Goal: Information Seeking & Learning: Learn about a topic

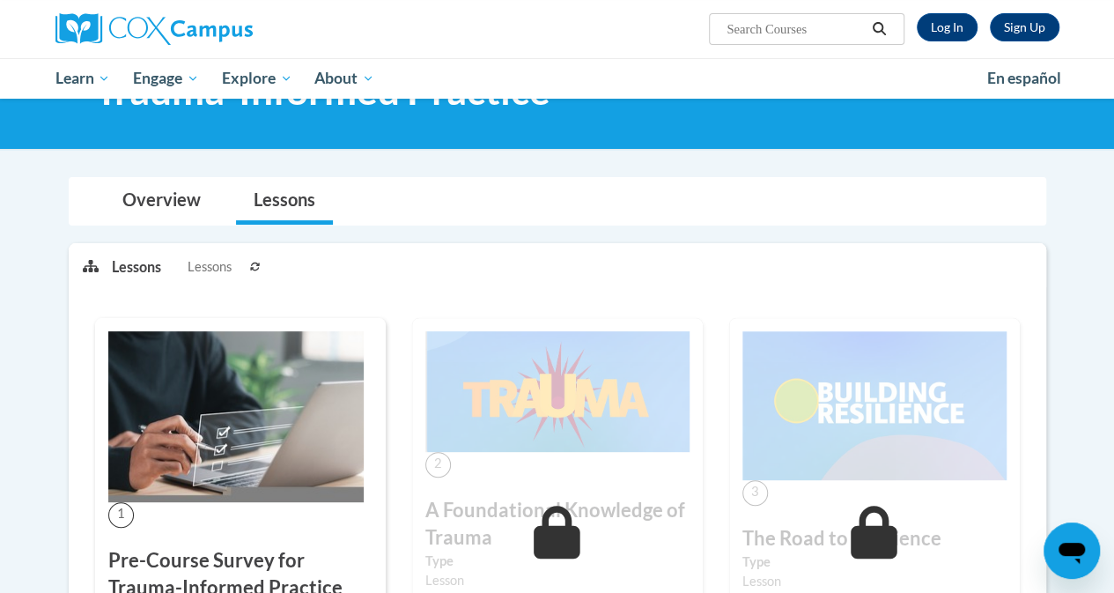
scroll to position [453, 0]
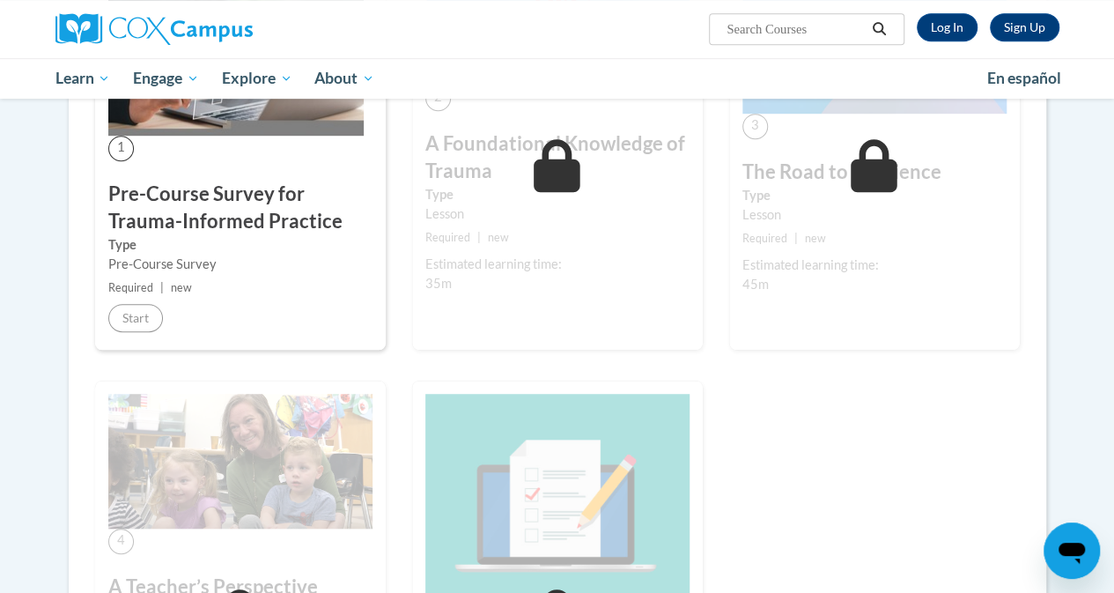
click at [184, 352] on div "1 Pre-Course Survey for Trauma-Informed Practice Type Pre-Course Survey Require…" at bounding box center [240, 166] width 317 height 429
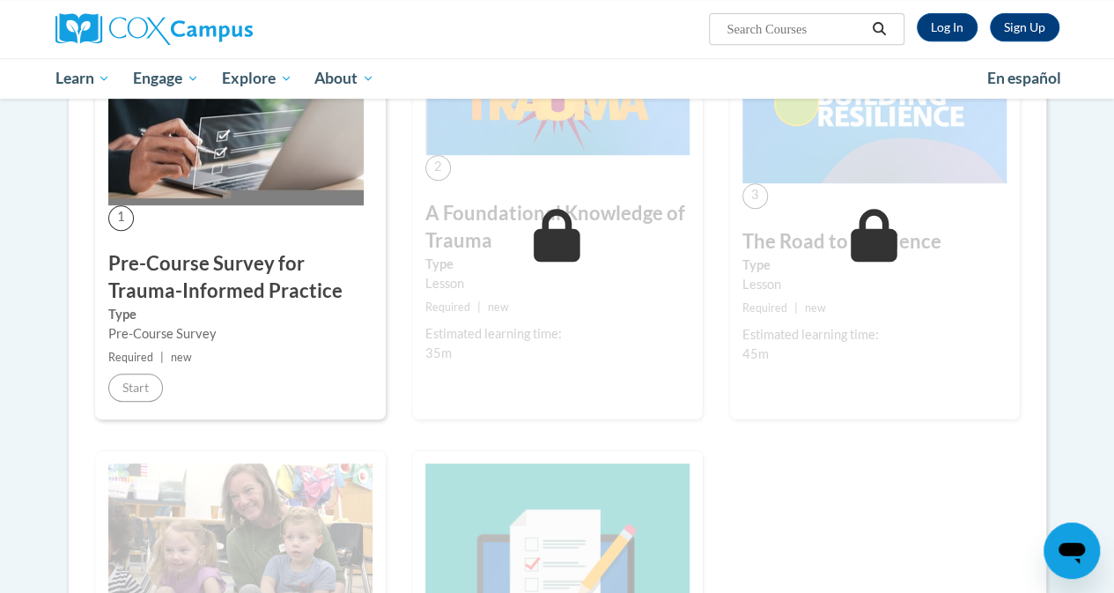
scroll to position [358, 0]
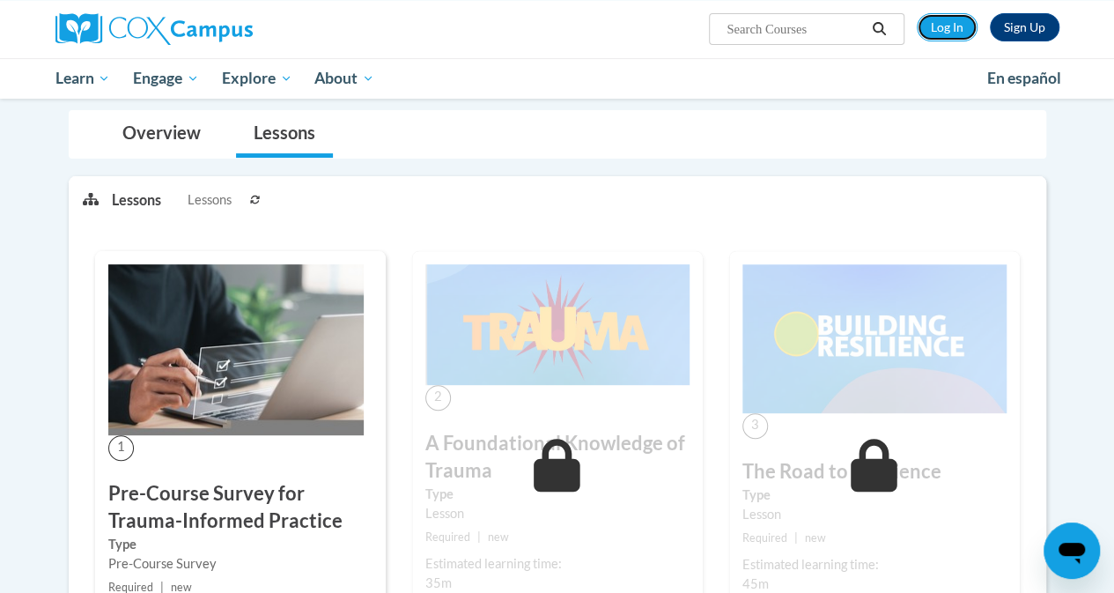
click at [937, 25] on link "Log In" at bounding box center [947, 27] width 61 height 28
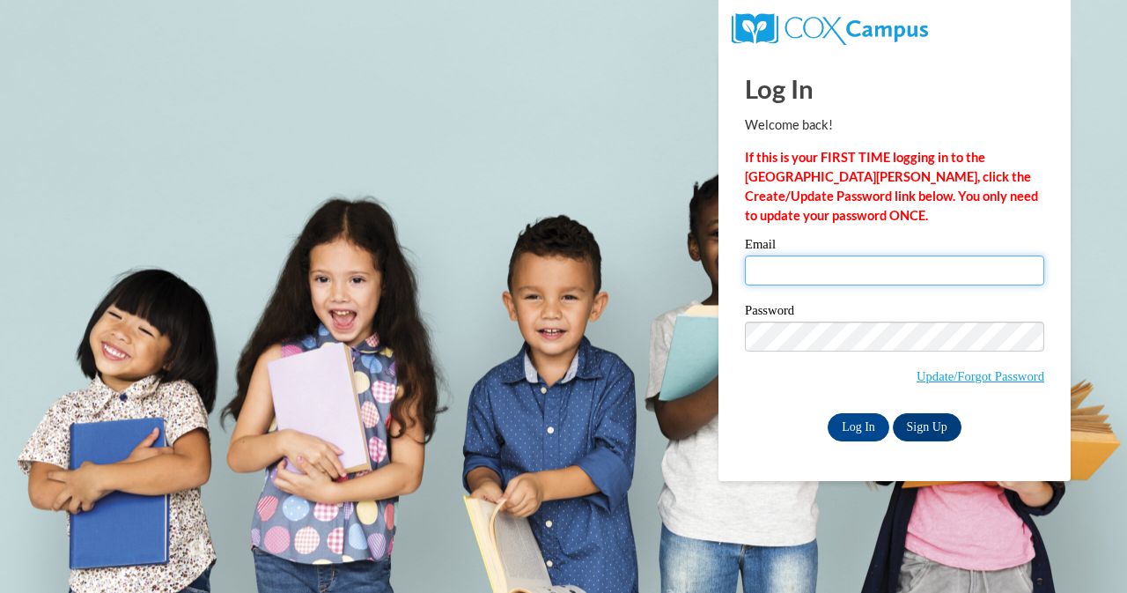
click at [838, 272] on input "Email" at bounding box center [894, 270] width 299 height 30
type input "roasara@cpsboe.k12.oh.us"
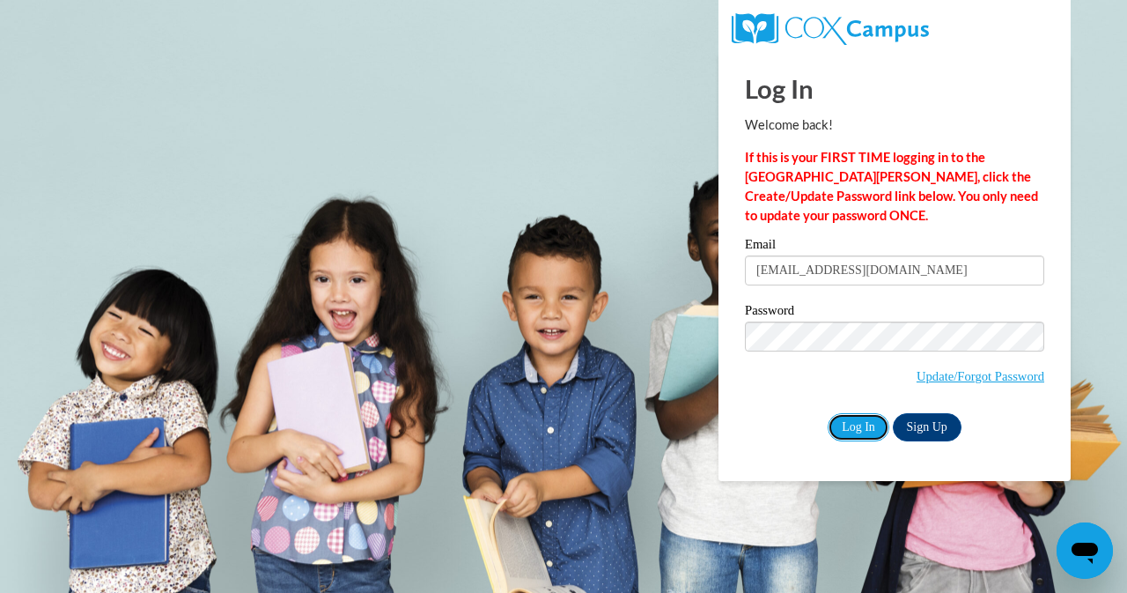
click at [860, 425] on input "Log In" at bounding box center [859, 427] width 62 height 28
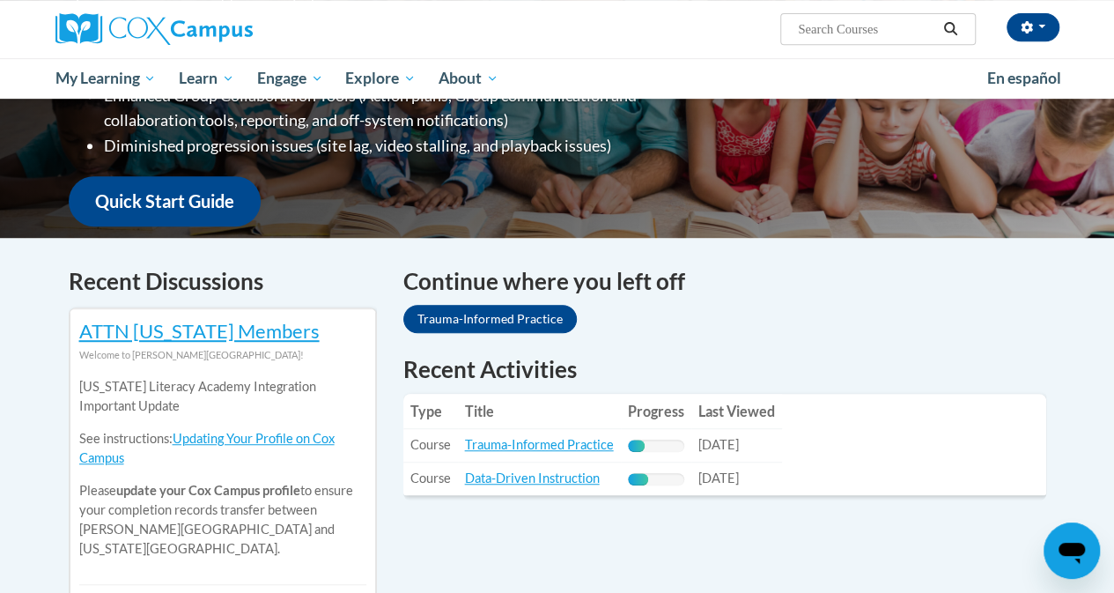
scroll to position [379, 0]
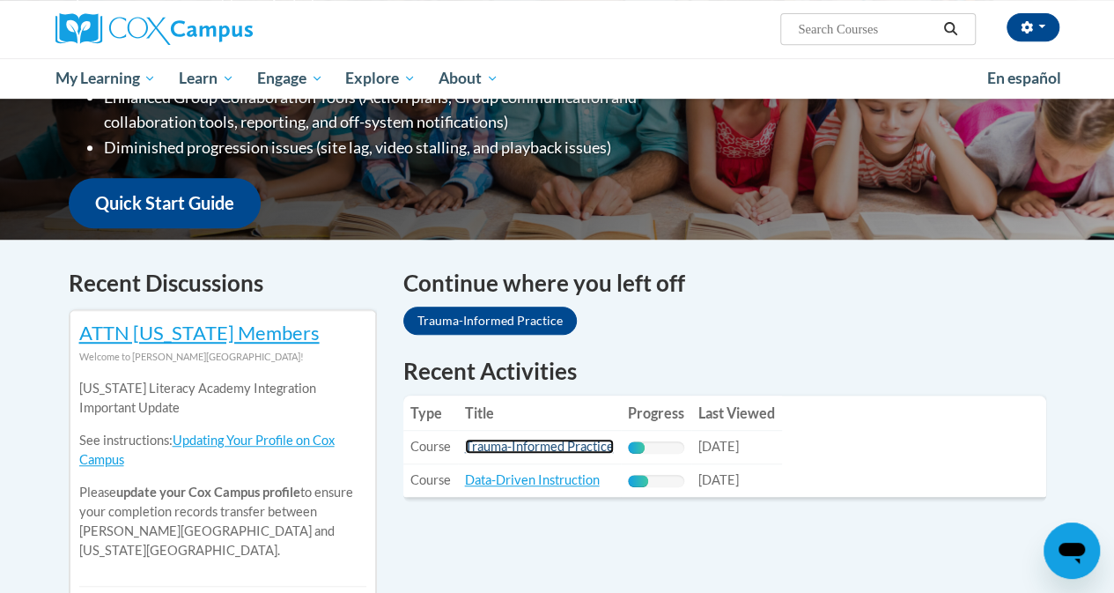
click at [573, 453] on link "Trauma-Informed Practice" at bounding box center [539, 446] width 149 height 15
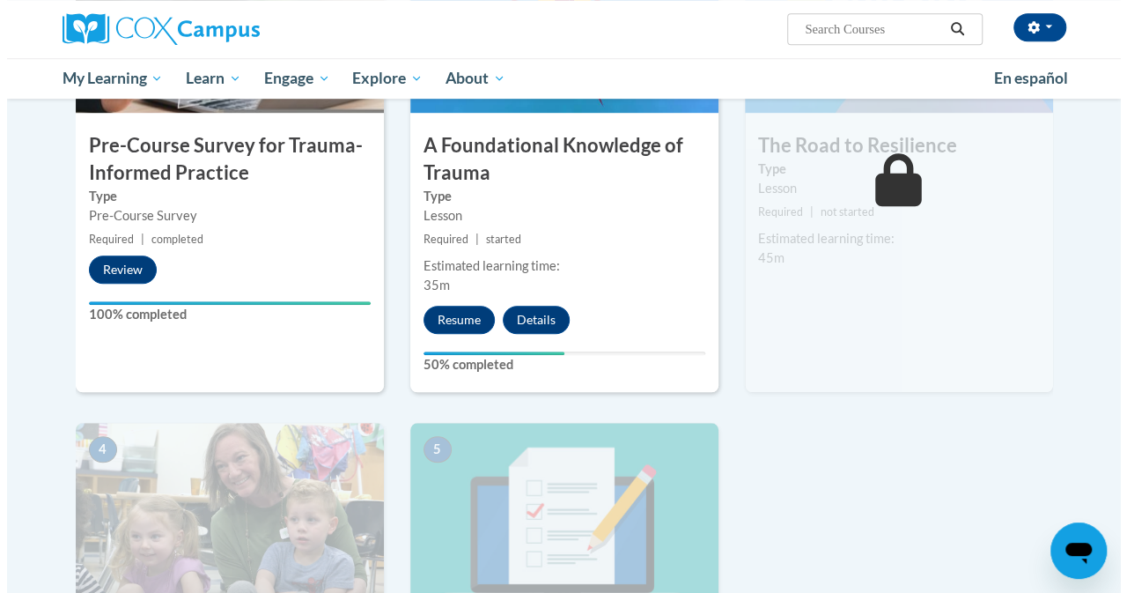
scroll to position [525, 0]
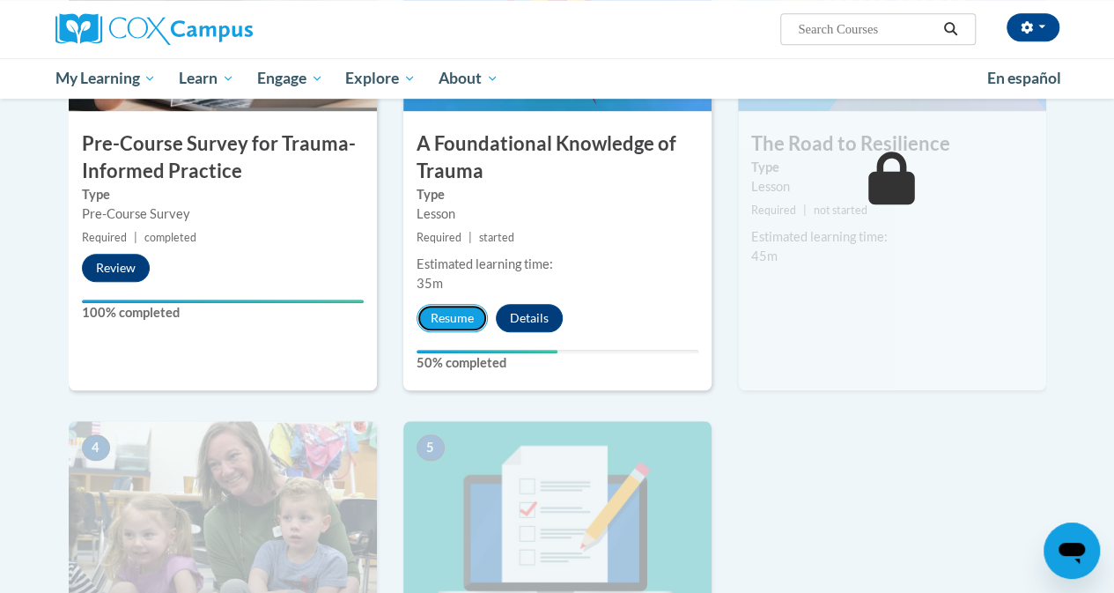
click at [460, 316] on button "Resume" at bounding box center [452, 318] width 71 height 28
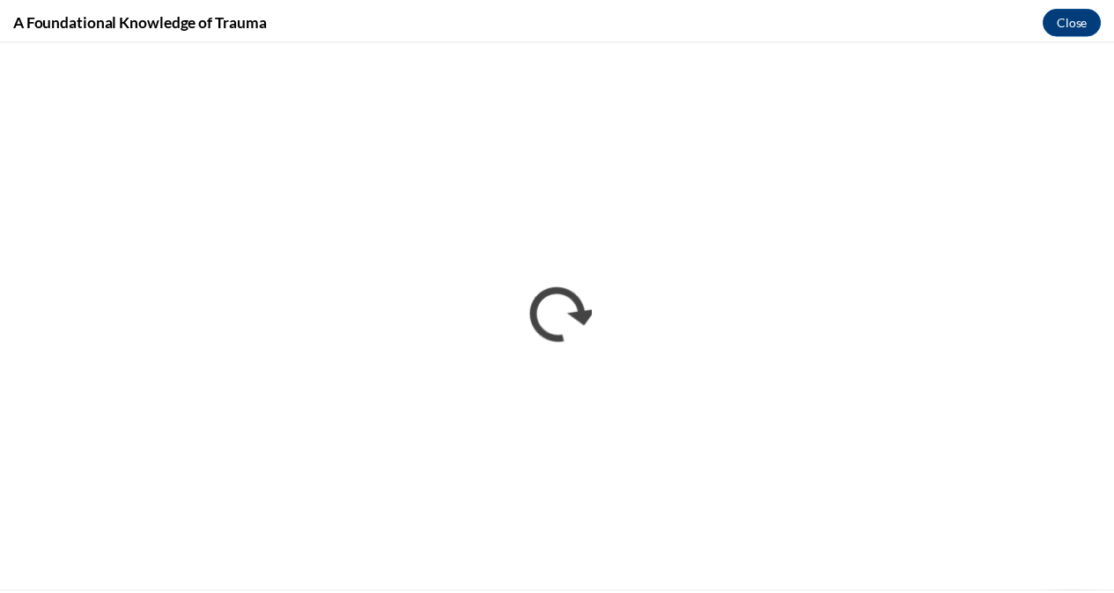
scroll to position [0, 0]
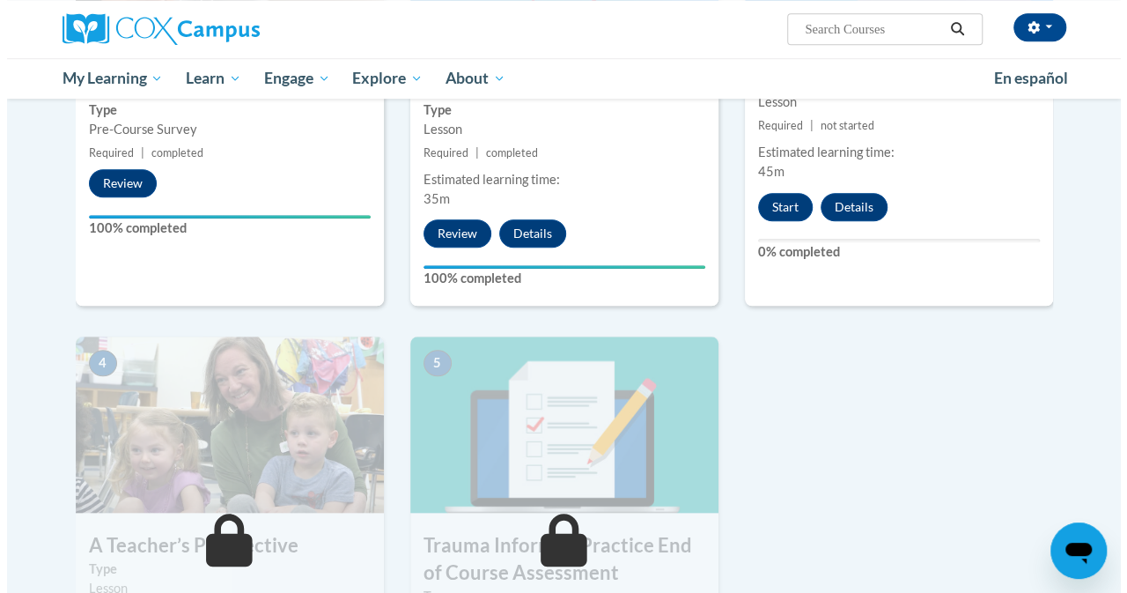
scroll to position [550, 0]
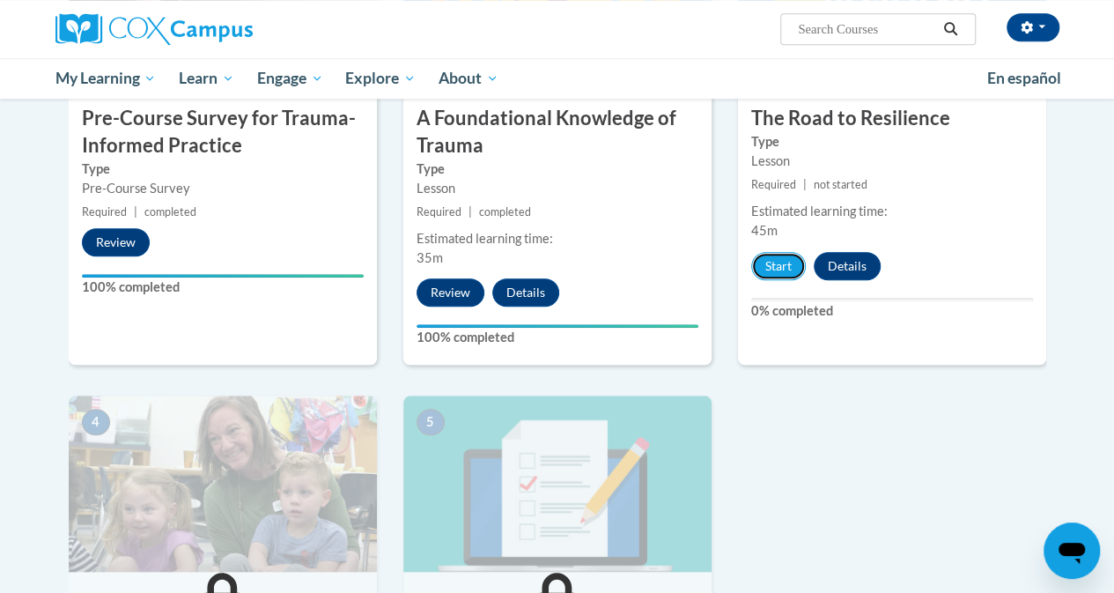
click at [777, 259] on button "Start" at bounding box center [778, 266] width 55 height 28
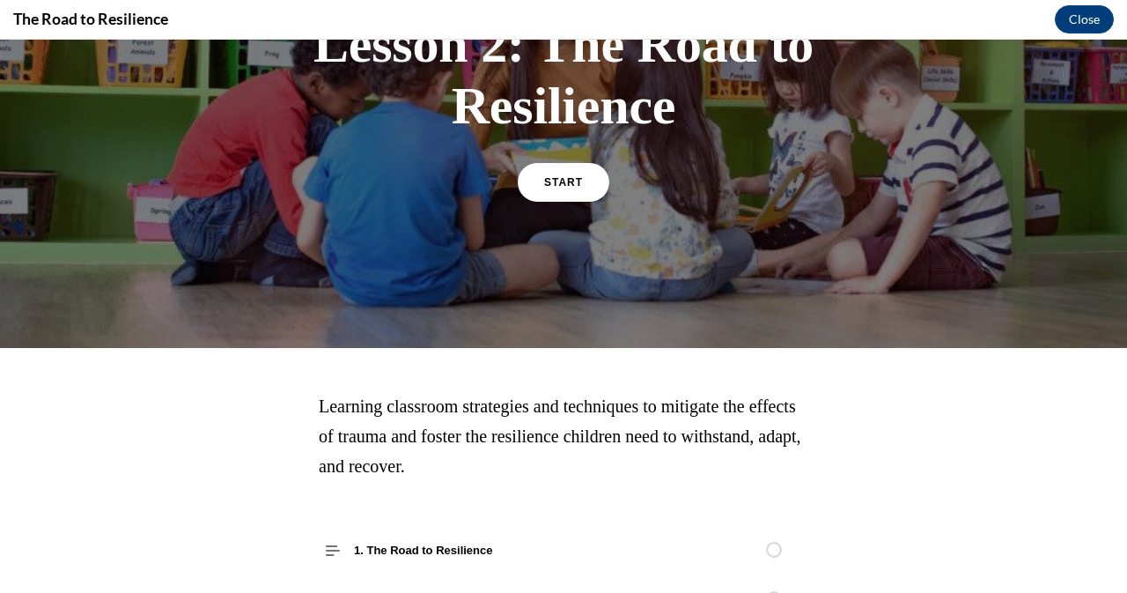
scroll to position [0, 0]
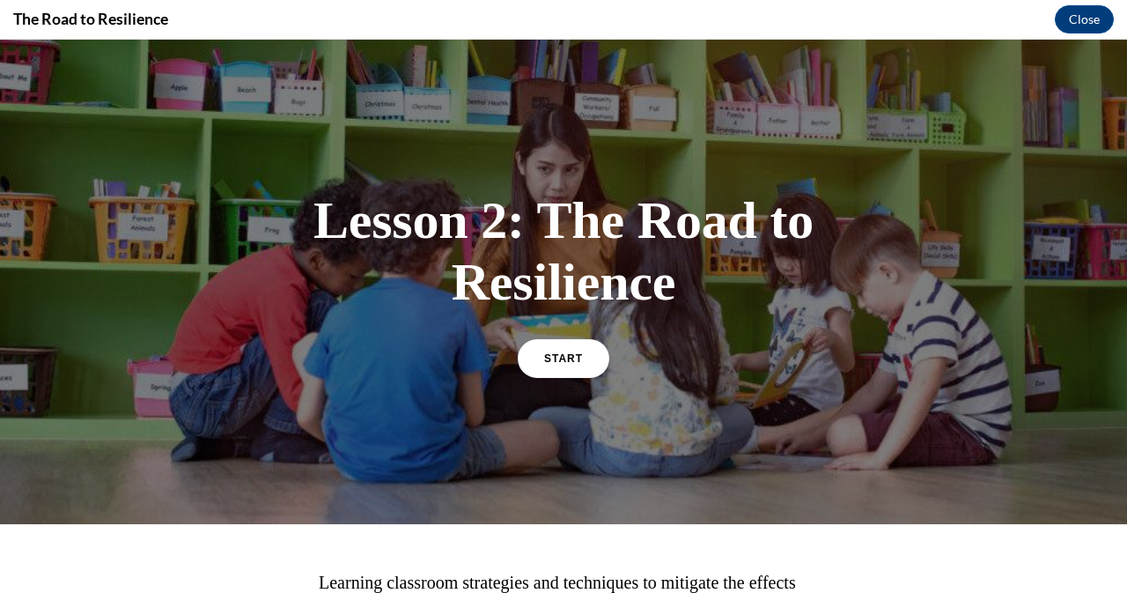
click at [558, 348] on link "START" at bounding box center [564, 358] width 92 height 39
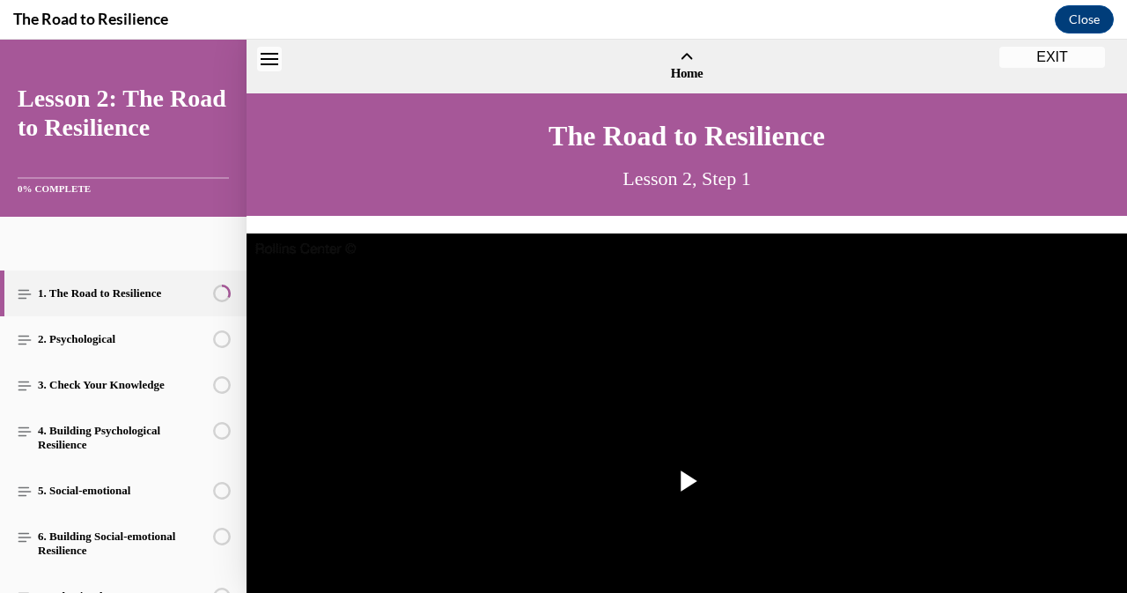
scroll to position [54, 0]
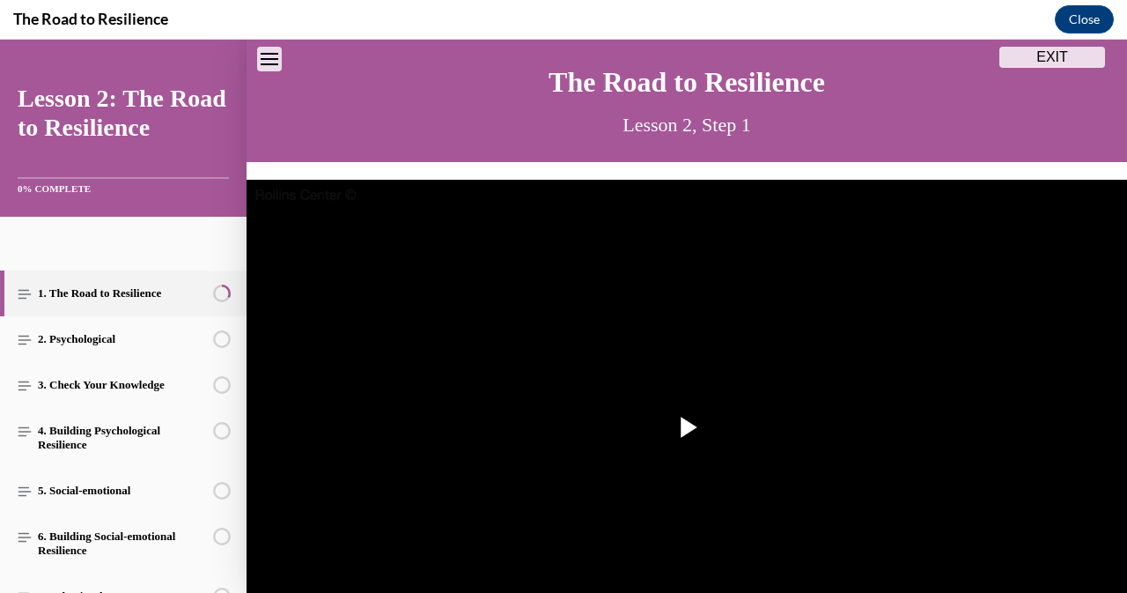
click at [733, 469] on img "Video player" at bounding box center [687, 428] width 881 height 496
